Goal: Task Accomplishment & Management: Use online tool/utility

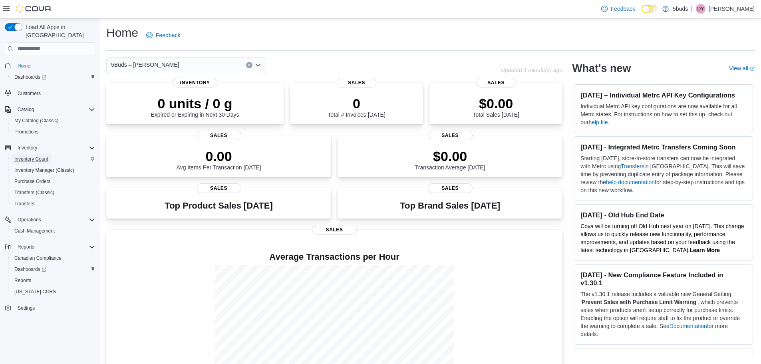
click at [41, 156] on span "Inventory Count" at bounding box center [31, 159] width 34 height 6
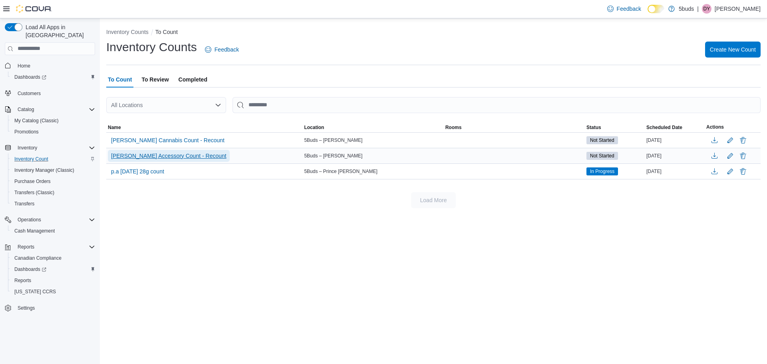
click at [177, 155] on span "[PERSON_NAME] Accessory Count - Recount" at bounding box center [168, 156] width 115 height 8
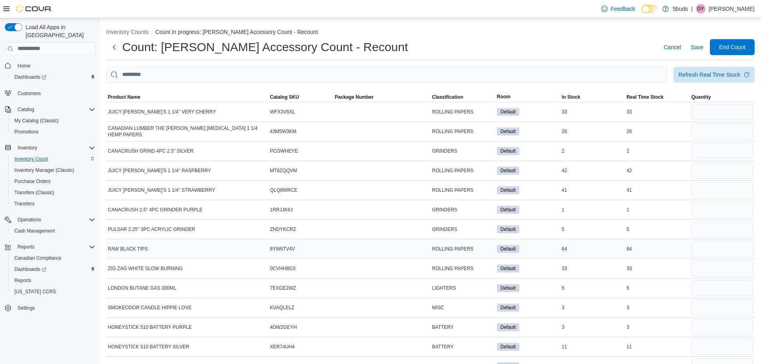
scroll to position [19, 0]
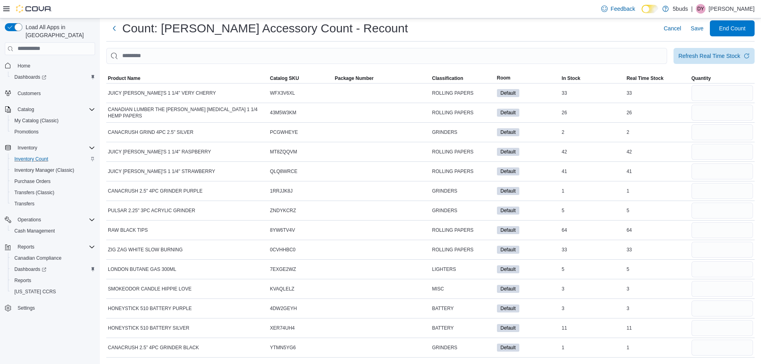
drag, startPoint x: 361, startPoint y: 75, endPoint x: 372, endPoint y: 69, distance: 12.2
click at [372, 69] on div at bounding box center [430, 69] width 648 height 10
click at [367, 78] on span "Package Number" at bounding box center [354, 78] width 39 height 6
click at [416, 69] on div at bounding box center [430, 69] width 648 height 10
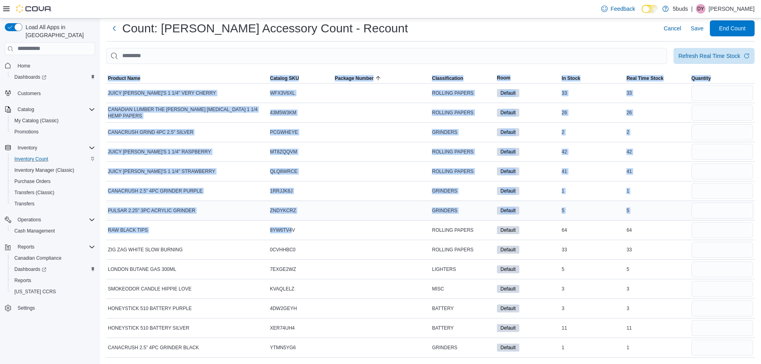
drag, startPoint x: 105, startPoint y: 87, endPoint x: 298, endPoint y: 201, distance: 224.0
click at [296, 216] on div "Inventory Counts Count in progress: [PERSON_NAME] Accessory Count - Recount Cou…" at bounding box center [430, 182] width 661 height 364
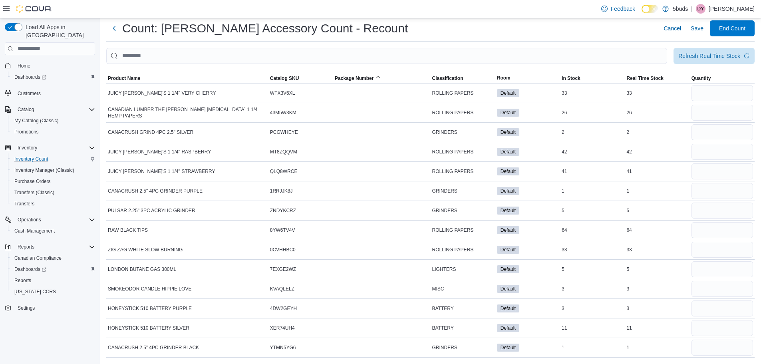
click at [431, 33] on div "Count: [PERSON_NAME] Accessory Count - Recount Cancel Save End Count" at bounding box center [430, 28] width 648 height 16
click at [715, 88] on input "number" at bounding box center [722, 93] width 62 height 16
type input "**"
type input "*"
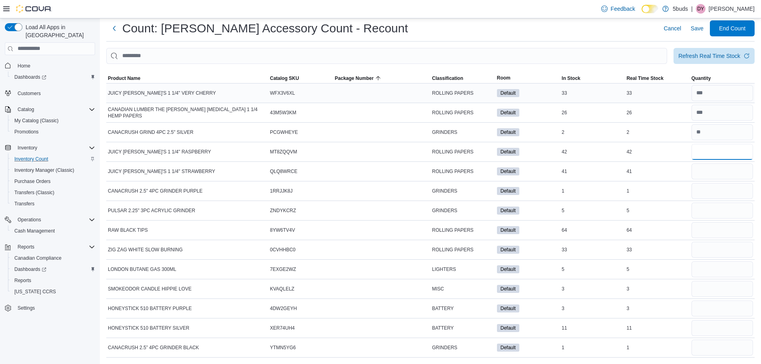
type input "**"
type input "*"
type input "**"
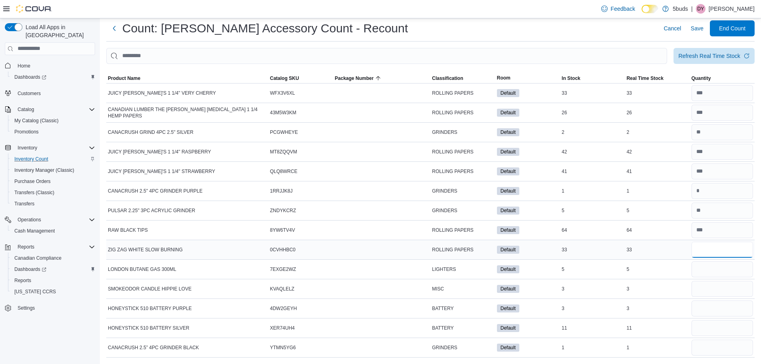
type input "**"
type input "*"
type input "**"
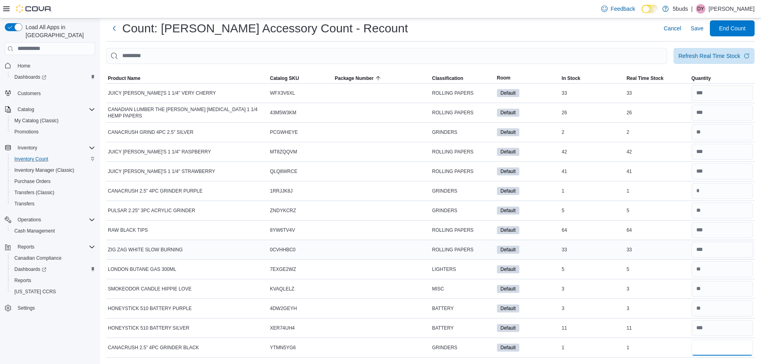
scroll to position [6, 0]
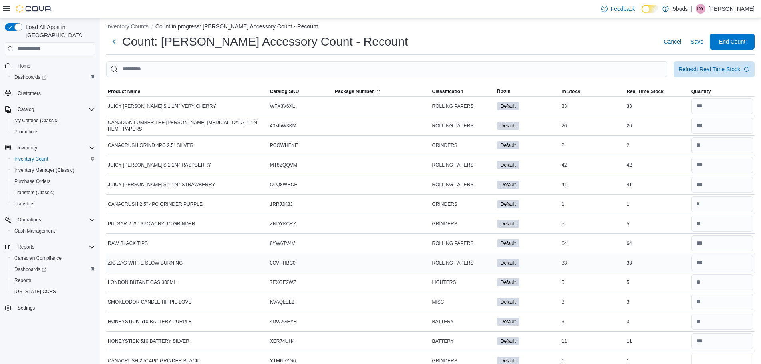
type input "*"
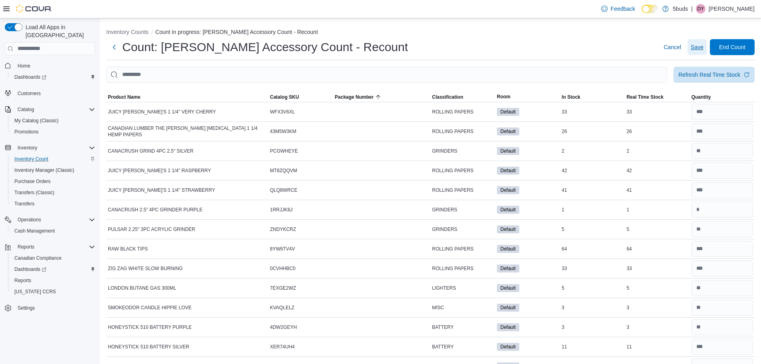
click at [702, 42] on span "Save" at bounding box center [697, 47] width 13 height 16
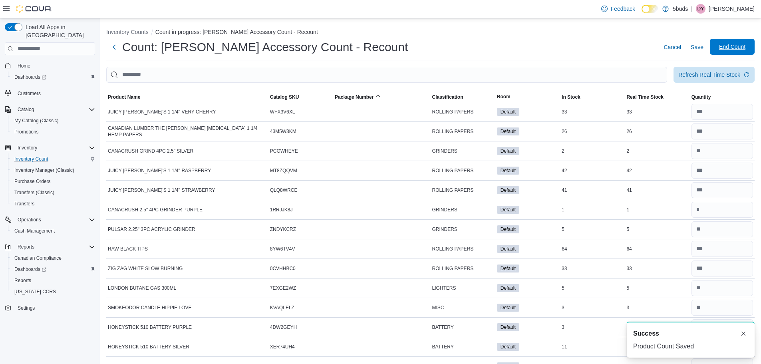
click at [736, 50] on span "End Count" at bounding box center [732, 47] width 26 height 8
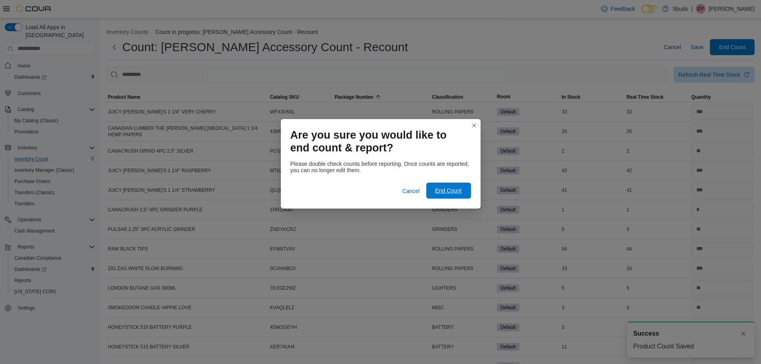
click at [457, 188] on span "End Count" at bounding box center [448, 191] width 26 height 8
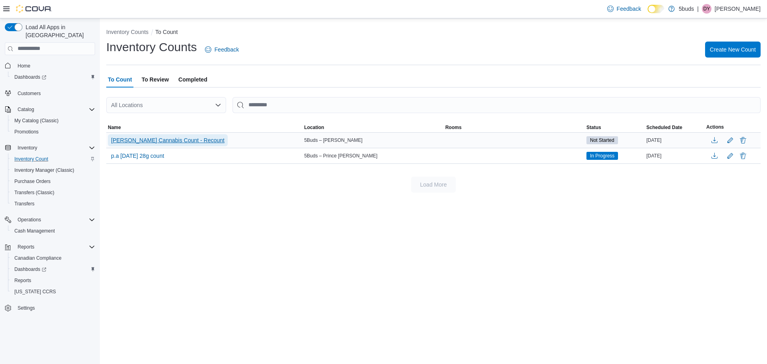
click at [176, 138] on span "[PERSON_NAME] Cannabis Count - Recount" at bounding box center [167, 140] width 113 height 8
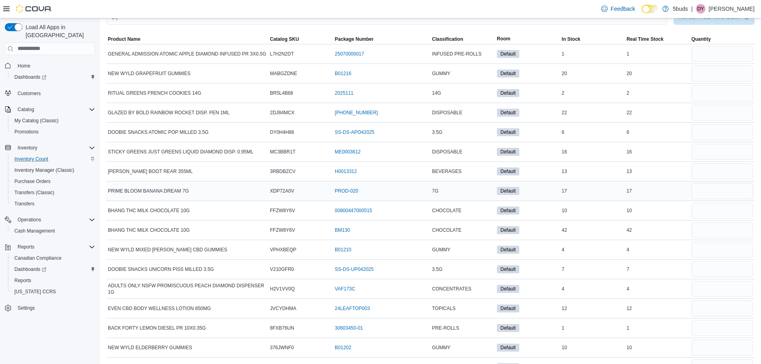
scroll to position [77, 0]
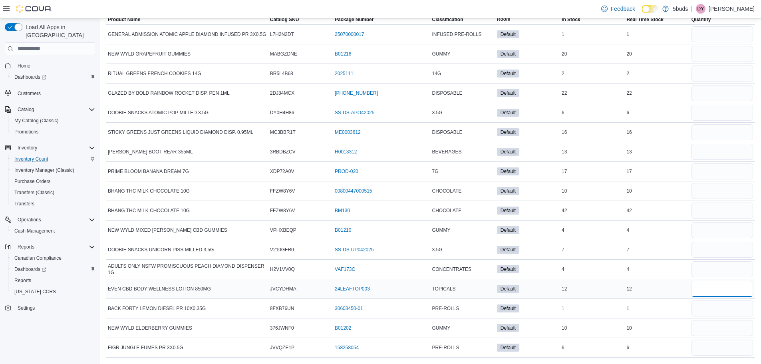
click at [725, 288] on input "number" at bounding box center [722, 289] width 62 height 16
type input "**"
click at [728, 249] on input "number" at bounding box center [722, 250] width 62 height 16
type input "*"
click at [726, 150] on input "number" at bounding box center [722, 152] width 62 height 16
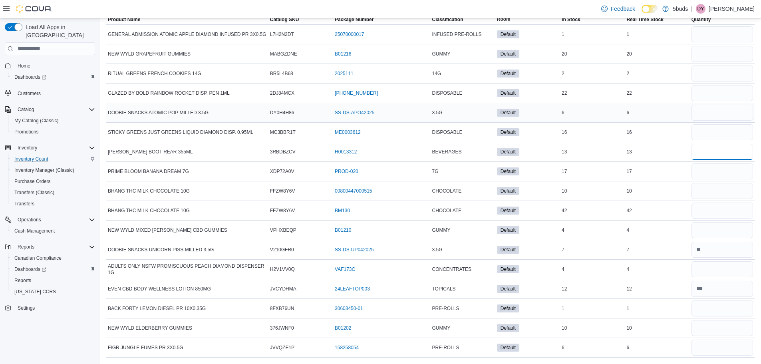
type input "**"
click at [717, 115] on input "number" at bounding box center [722, 113] width 62 height 16
type input "*"
click at [729, 168] on input "number" at bounding box center [722, 171] width 62 height 16
click at [732, 136] on input "number" at bounding box center [722, 132] width 62 height 16
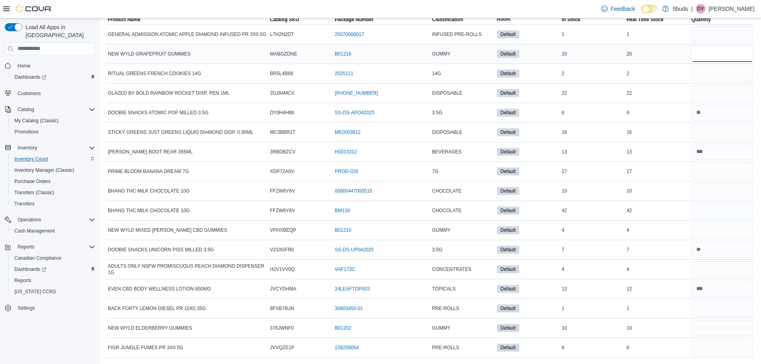
click at [715, 51] on input "number" at bounding box center [722, 54] width 62 height 16
type input "**"
click at [718, 71] on input "number" at bounding box center [722, 74] width 62 height 16
type input "*"
click at [721, 92] on input "number" at bounding box center [722, 93] width 62 height 16
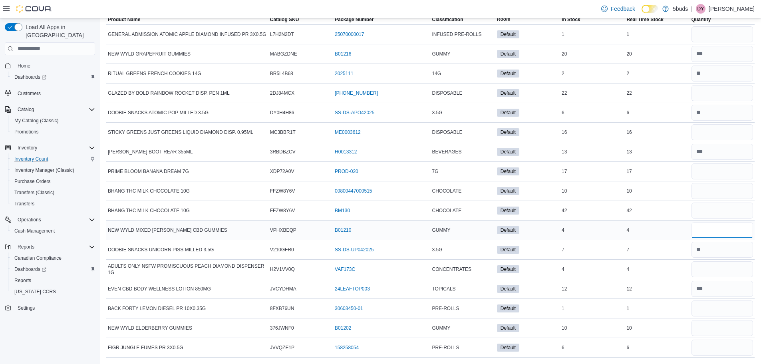
click at [728, 228] on input "number" at bounding box center [722, 230] width 62 height 16
type input "*"
click at [741, 325] on input "number" at bounding box center [722, 328] width 62 height 16
click at [718, 310] on input "number" at bounding box center [722, 308] width 62 height 16
click at [716, 309] on input "number" at bounding box center [722, 308] width 62 height 16
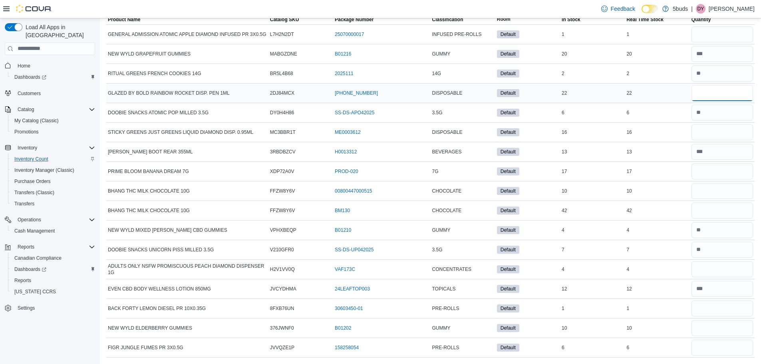
click at [723, 91] on input "number" at bounding box center [722, 93] width 62 height 16
type input "**"
type input "*"
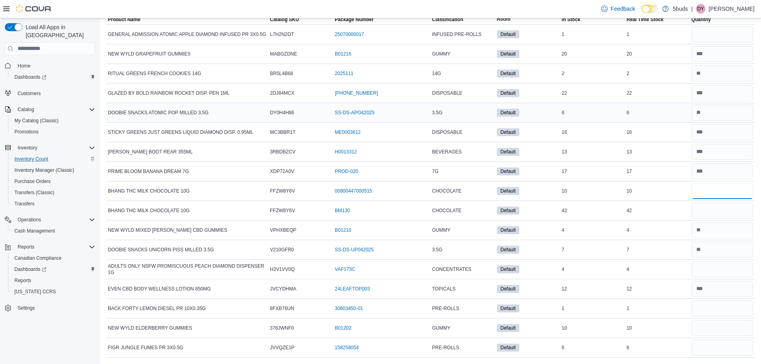
type input "**"
type input "*"
click at [727, 308] on input "number" at bounding box center [722, 308] width 62 height 16
type input "*"
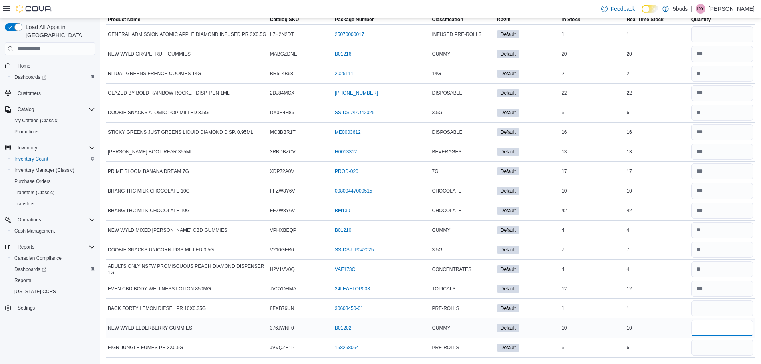
click at [724, 322] on input "number" at bounding box center [722, 328] width 62 height 16
type input "**"
click at [719, 345] on input "number" at bounding box center [722, 347] width 62 height 16
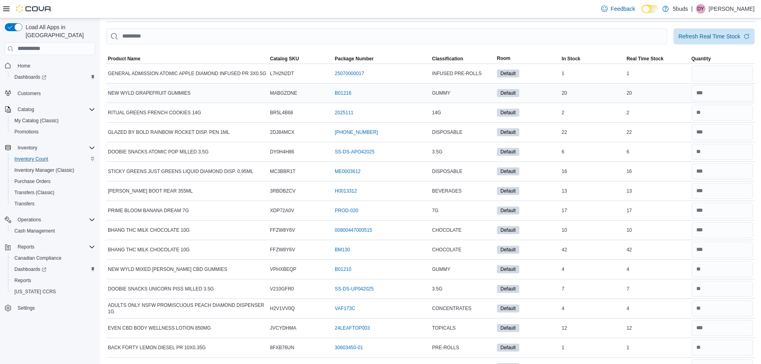
scroll to position [0, 0]
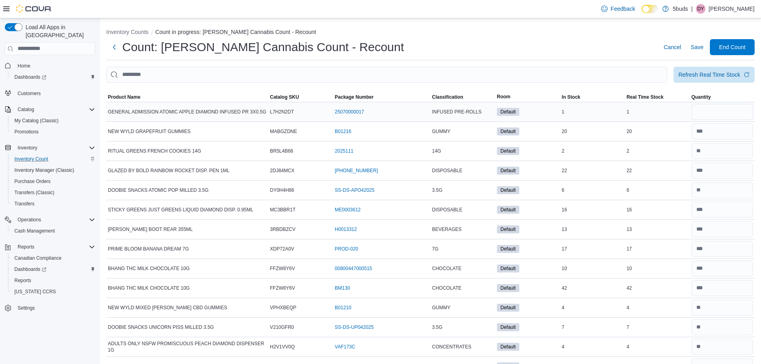
type input "*"
click at [737, 114] on input "number" at bounding box center [722, 112] width 62 height 16
type input "*"
click at [645, 52] on div "Count: [PERSON_NAME] Cannabis Count - Recount Cancel Save End Count" at bounding box center [430, 47] width 648 height 16
click at [703, 48] on span "Save" at bounding box center [697, 47] width 13 height 8
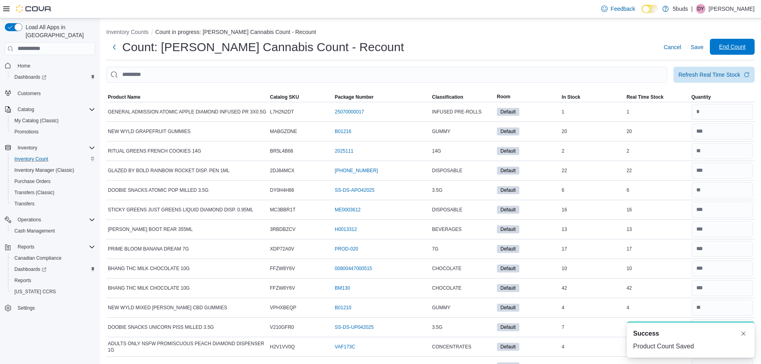
click at [730, 52] on span "End Count" at bounding box center [732, 47] width 35 height 16
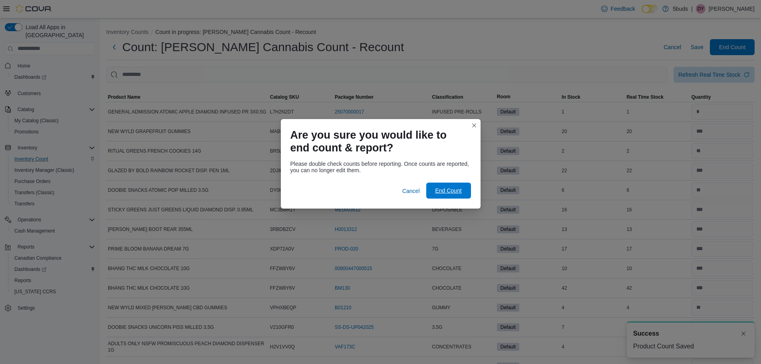
click at [466, 185] on button "End Count" at bounding box center [448, 191] width 45 height 16
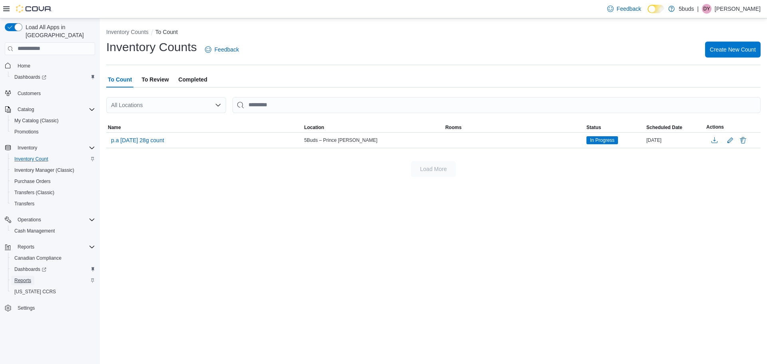
click at [27, 277] on span "Reports" at bounding box center [22, 280] width 17 height 6
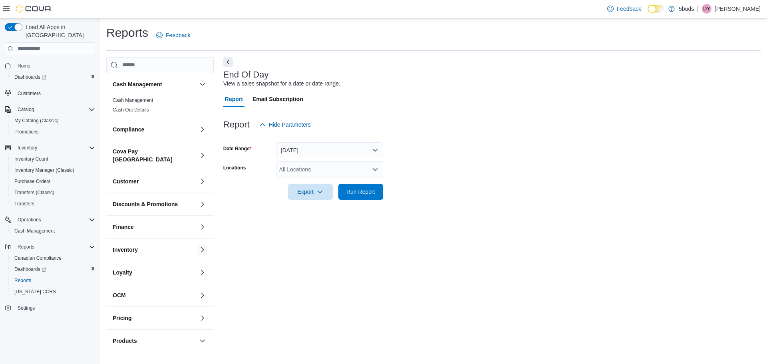
click at [191, 242] on div "Inventory" at bounding box center [159, 249] width 107 height 22
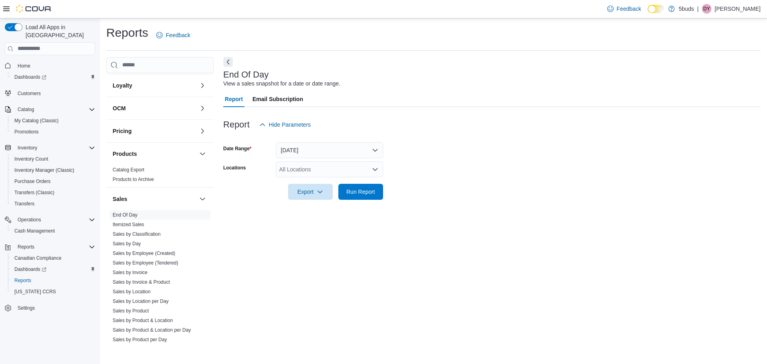
scroll to position [213, 0]
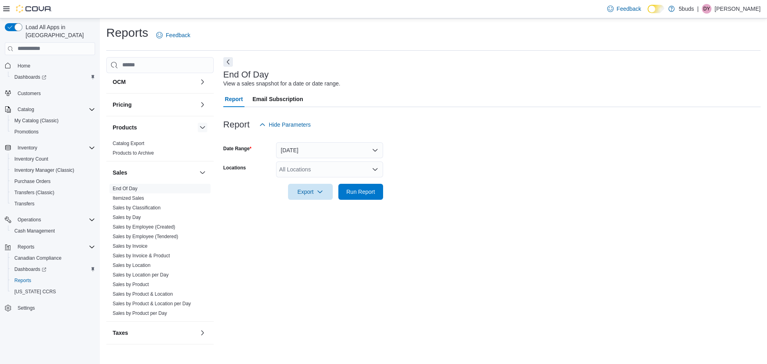
click at [198, 123] on button "button" at bounding box center [203, 128] width 10 height 10
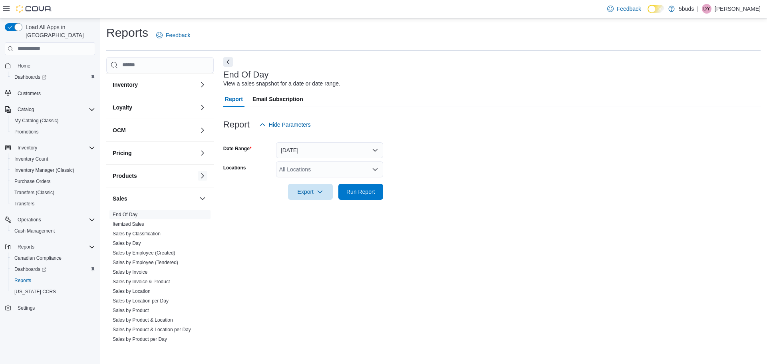
scroll to position [151, 0]
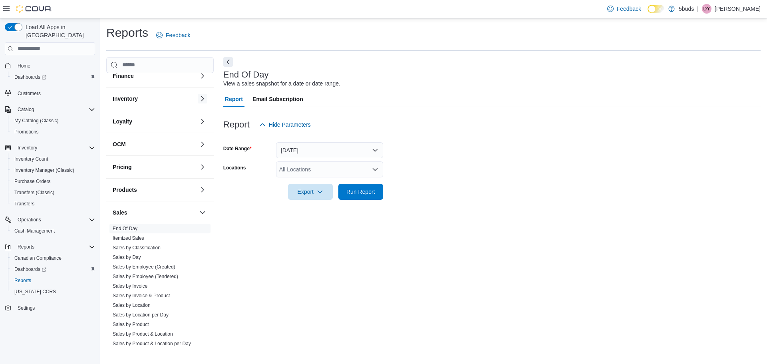
click at [198, 94] on button "button" at bounding box center [203, 99] width 10 height 10
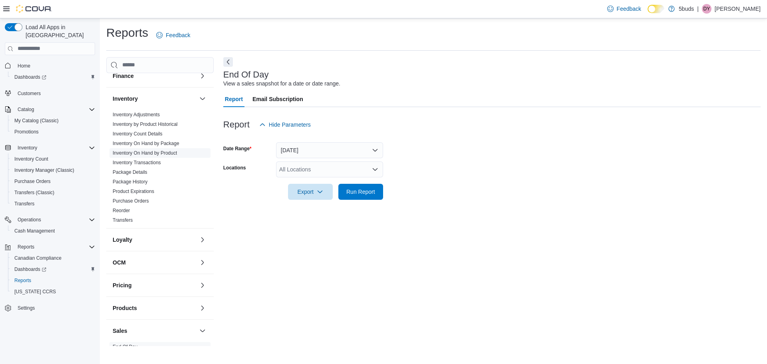
click at [172, 150] on link "Inventory On Hand by Product" at bounding box center [145, 153] width 64 height 6
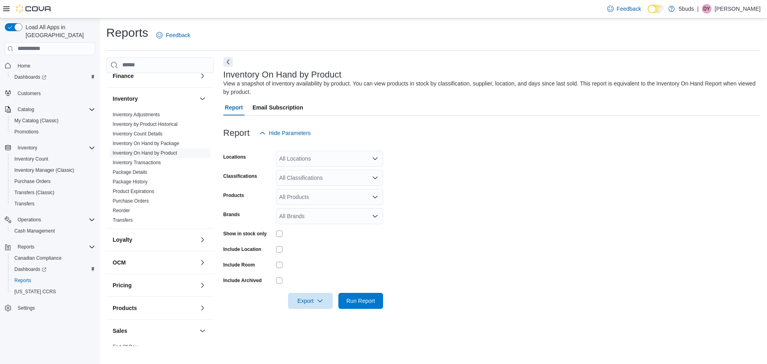
click at [296, 156] on div "All Locations" at bounding box center [329, 159] width 107 height 16
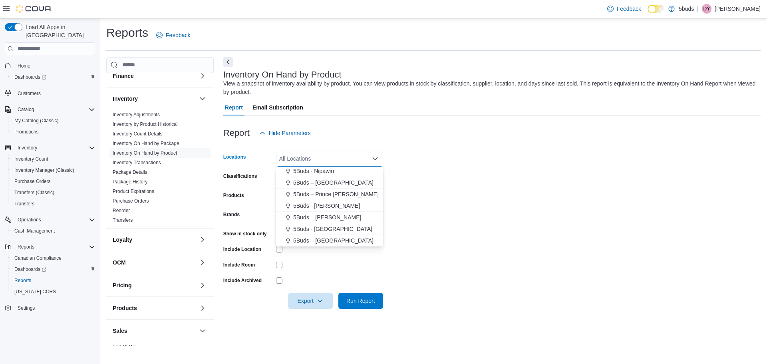
click at [322, 216] on span "5Buds – [PERSON_NAME]" at bounding box center [327, 217] width 68 height 8
click at [438, 219] on form "Locations 5Buds – Warman Combo box. Selected. 5Buds – Warman. Press Backspace t…" at bounding box center [491, 225] width 537 height 168
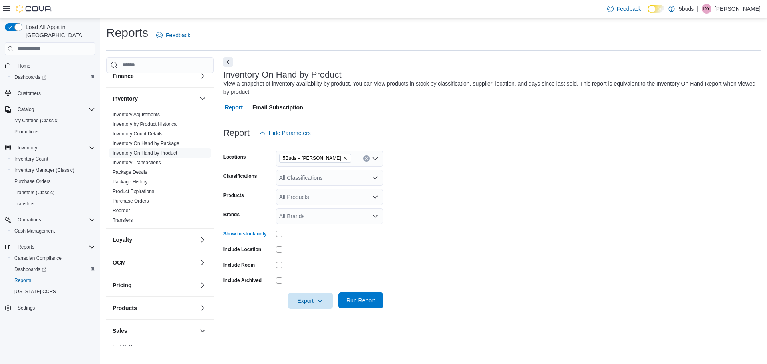
click at [375, 297] on span "Run Report" at bounding box center [360, 300] width 35 height 16
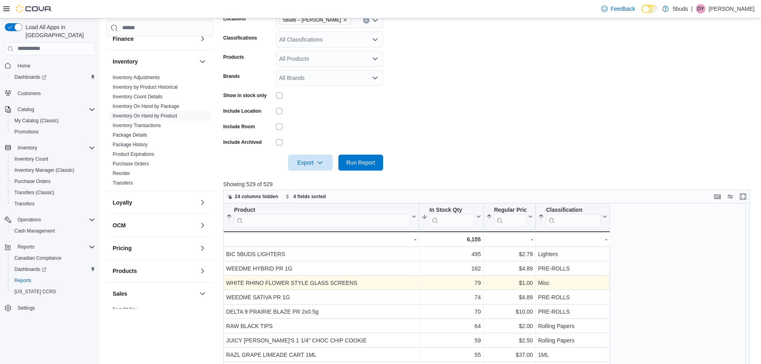
scroll to position [200, 0]
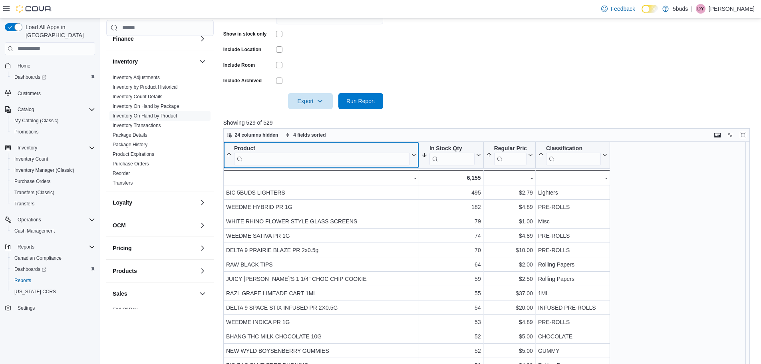
click at [302, 163] on input "search" at bounding box center [322, 158] width 176 height 13
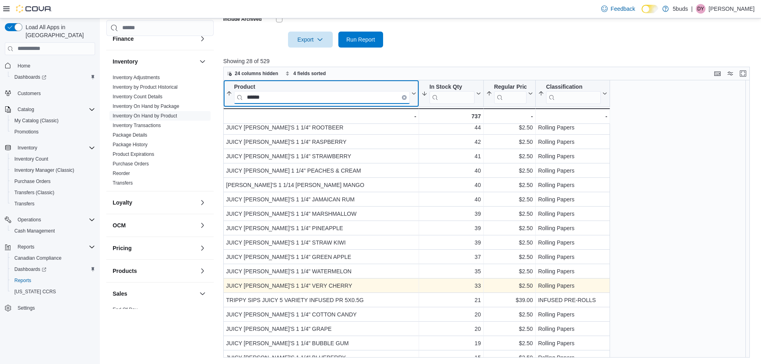
scroll to position [0, 0]
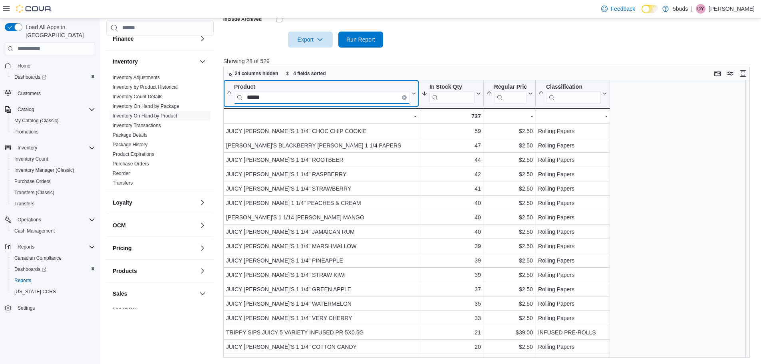
drag, startPoint x: 270, startPoint y: 96, endPoint x: 239, endPoint y: 101, distance: 31.3
click at [239, 101] on input "*****" at bounding box center [322, 97] width 176 height 13
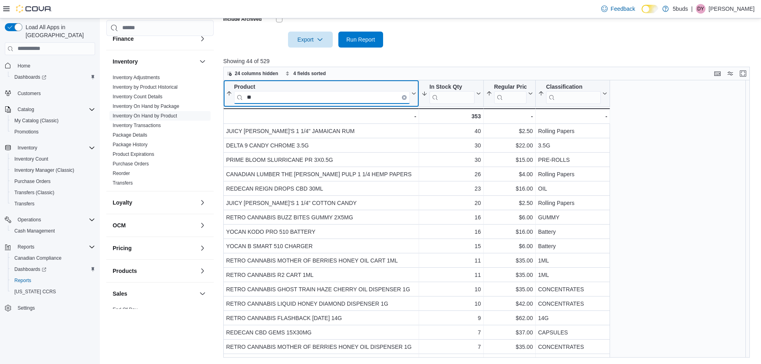
type input "*"
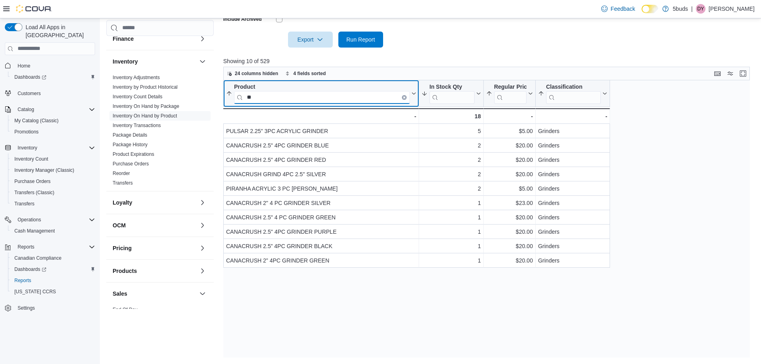
type input "*"
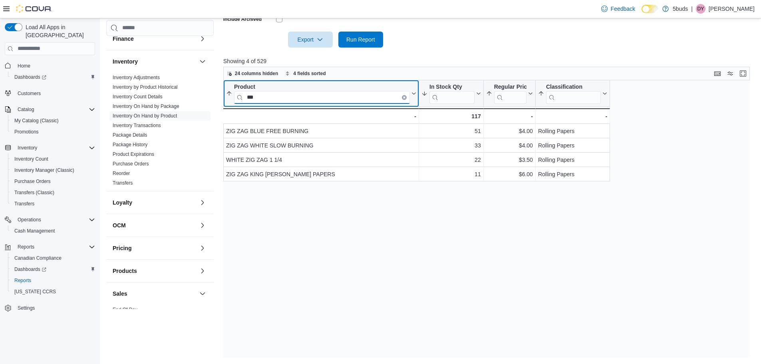
type input "***"
drag, startPoint x: 270, startPoint y: 99, endPoint x: 202, endPoint y: 105, distance: 68.2
click at [202, 105] on div "Cash Management Cash Management Cash Out Details Compliance OCS Transaction Sub…" at bounding box center [430, 77] width 649 height 562
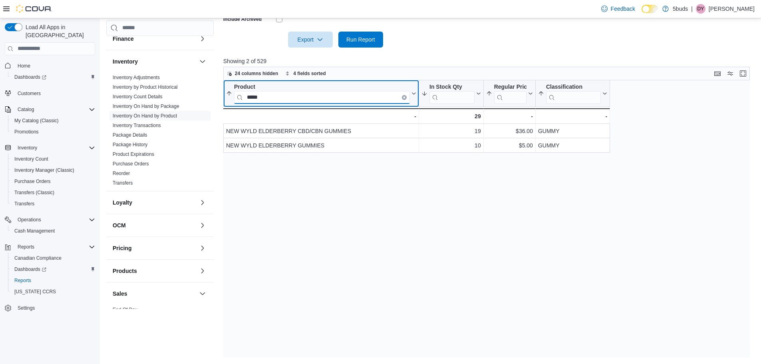
type input "*****"
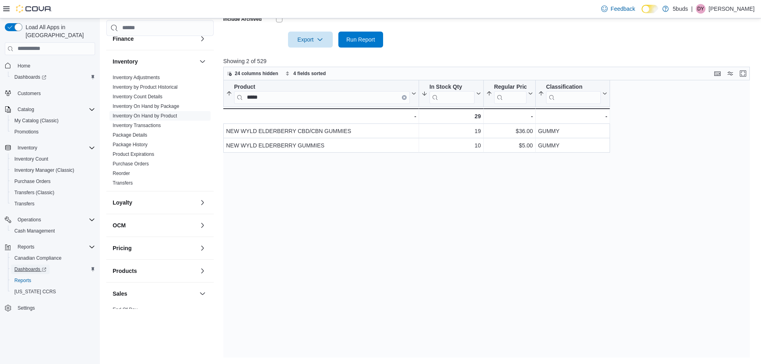
click at [26, 266] on span "Dashboards" at bounding box center [30, 269] width 32 height 6
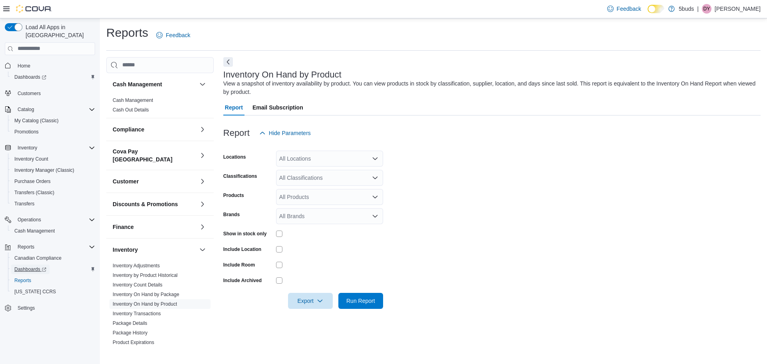
click at [30, 266] on span "Dashboards" at bounding box center [30, 269] width 32 height 6
